Goal: Task Accomplishment & Management: Use online tool/utility

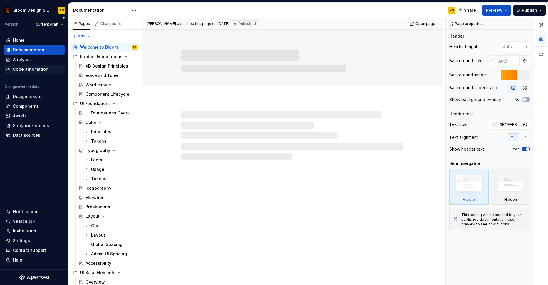
click at [42, 68] on div "Code automation" at bounding box center [31, 69] width 36 height 6
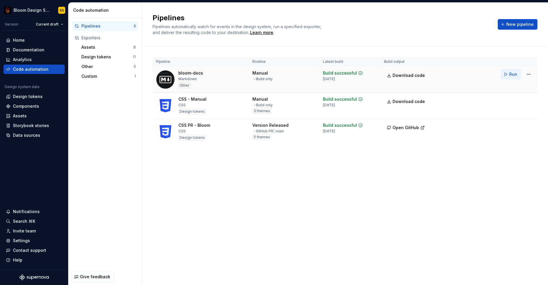
click at [508, 73] on button "Run" at bounding box center [511, 74] width 20 height 11
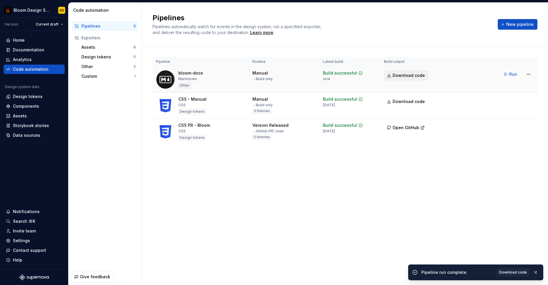
click at [401, 74] on span "Download code" at bounding box center [408, 76] width 32 height 6
